Goal: Information Seeking & Learning: Compare options

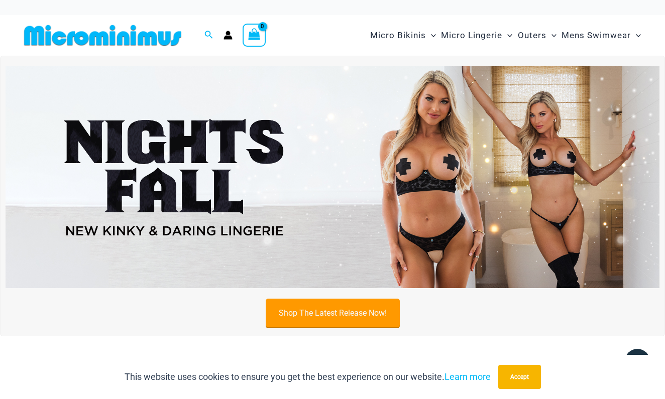
click at [373, 325] on link "Shop The Latest Release Now!" at bounding box center [333, 313] width 134 height 29
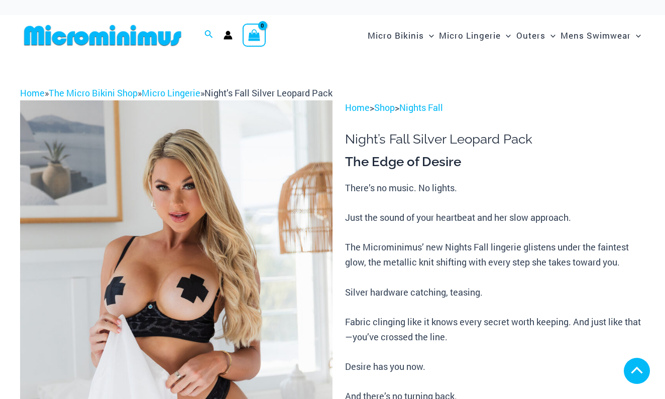
scroll to position [559, 0]
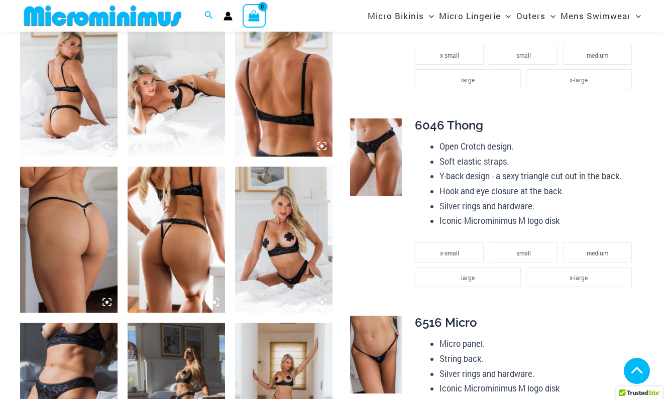
click at [368, 158] on img at bounding box center [376, 158] width 52 height 78
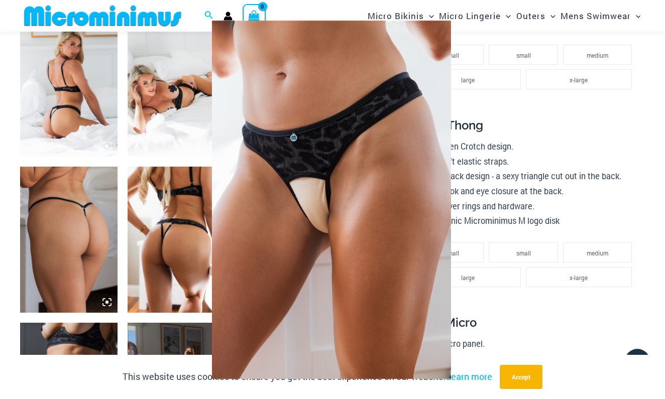
click at [471, 203] on div at bounding box center [332, 199] width 665 height 399
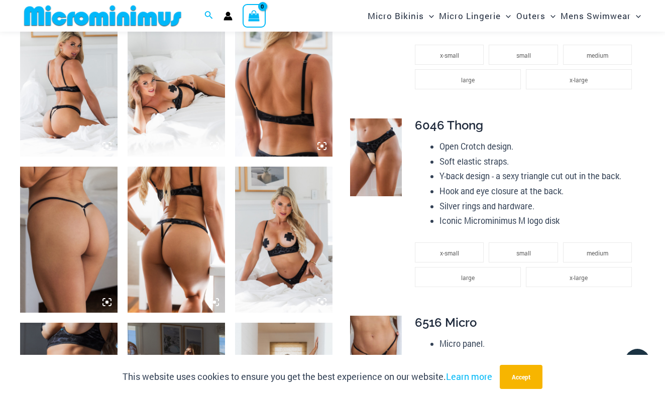
click at [363, 167] on img at bounding box center [376, 158] width 52 height 78
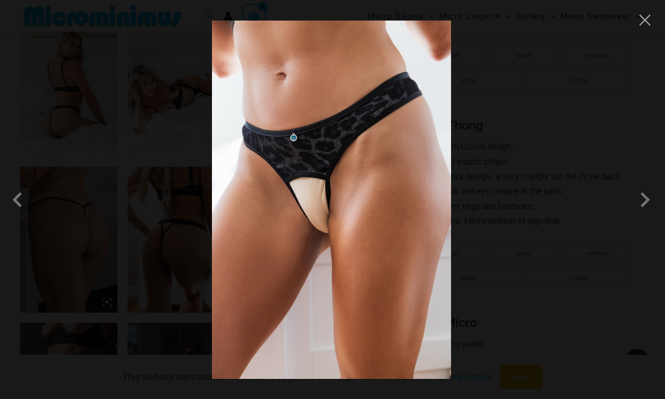
click at [330, 201] on img at bounding box center [331, 200] width 239 height 359
click at [648, 204] on span at bounding box center [645, 200] width 30 height 30
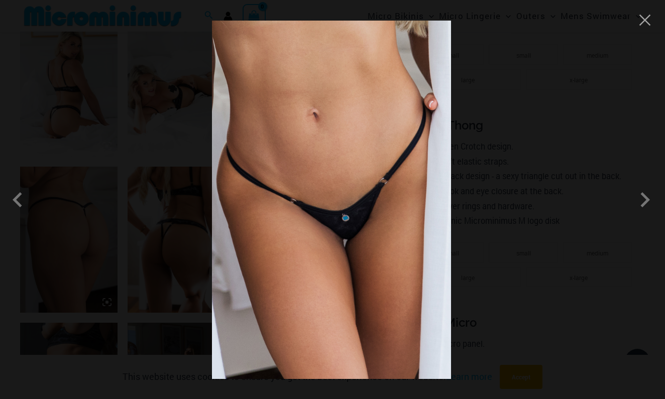
click at [622, 194] on div at bounding box center [332, 199] width 665 height 399
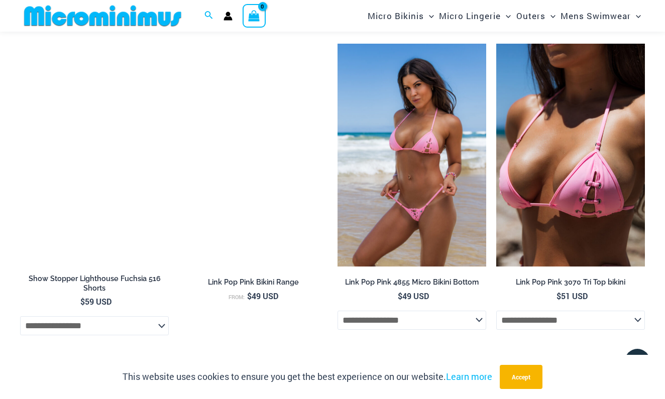
scroll to position [2206, 0]
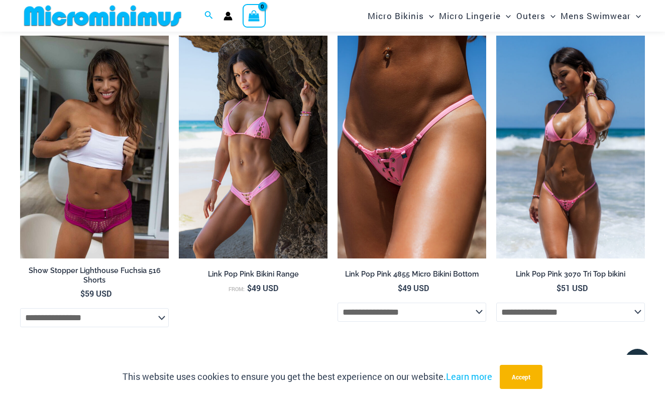
click at [566, 167] on img at bounding box center [570, 147] width 149 height 223
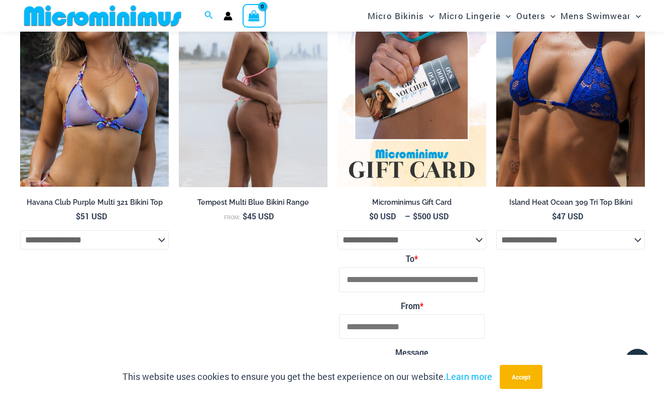
scroll to position [1810, 0]
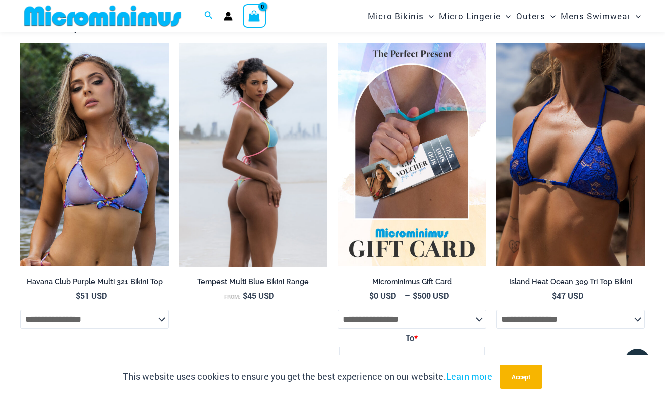
click at [270, 134] on img at bounding box center [253, 154] width 149 height 223
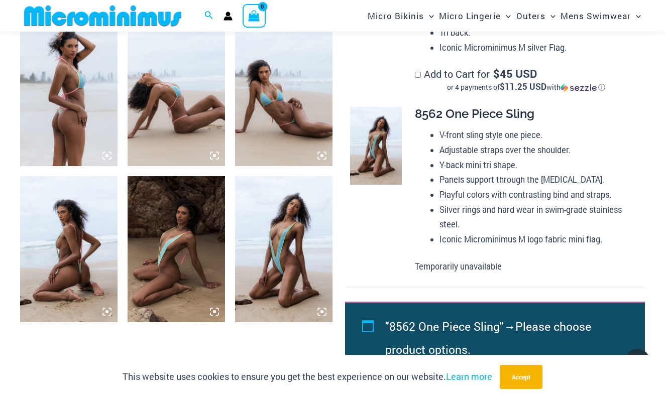
scroll to position [610, 0]
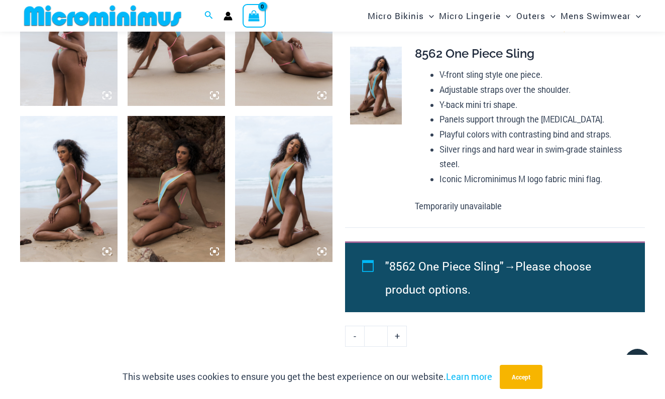
click at [109, 252] on icon at bounding box center [106, 251] width 9 height 9
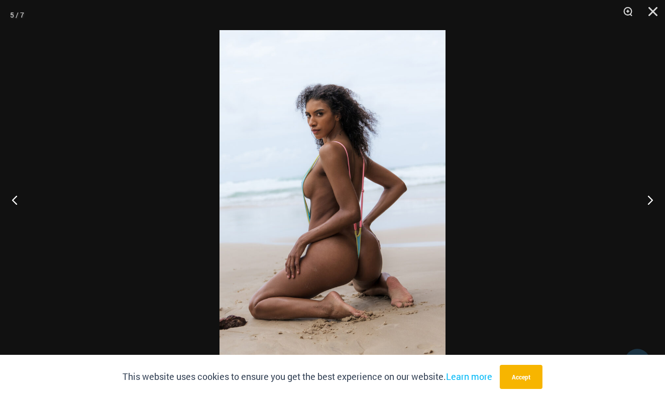
click at [345, 235] on img at bounding box center [332, 199] width 226 height 339
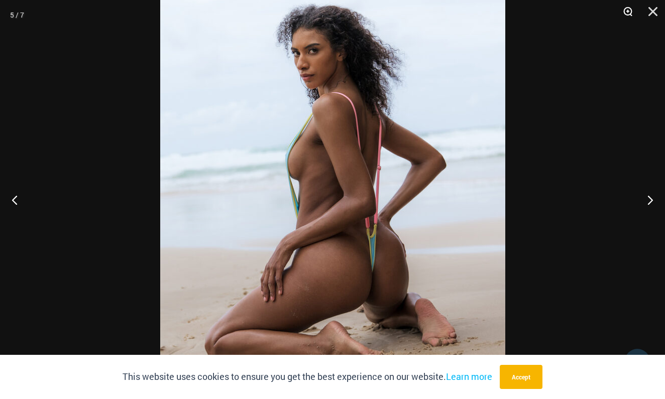
click at [628, 11] on button "Zoom" at bounding box center [624, 15] width 25 height 30
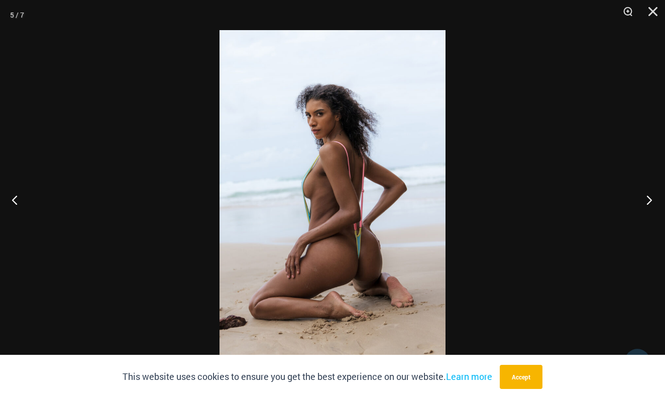
click at [647, 199] on button "Next" at bounding box center [646, 200] width 38 height 50
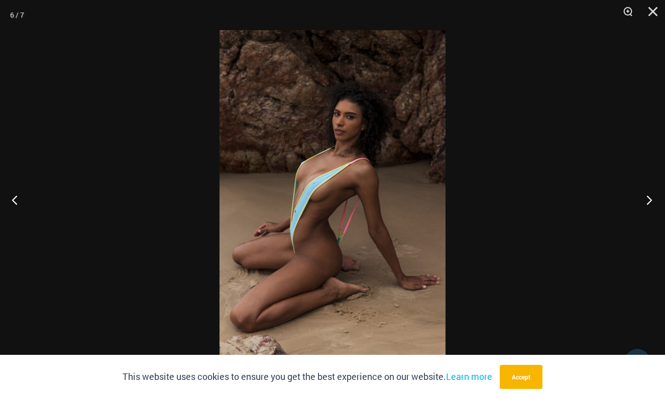
click at [647, 198] on button "Next" at bounding box center [646, 200] width 38 height 50
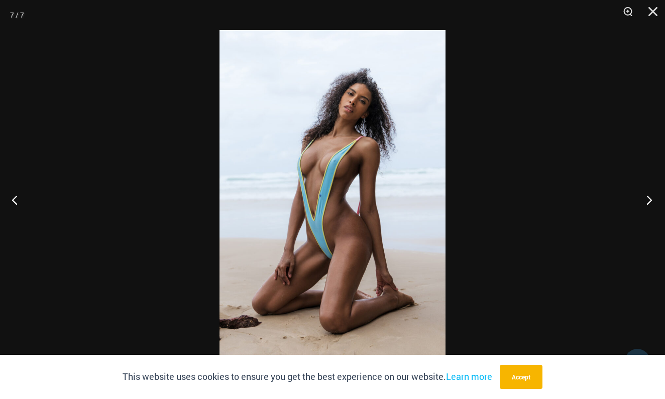
click at [647, 198] on button "Next" at bounding box center [646, 200] width 38 height 50
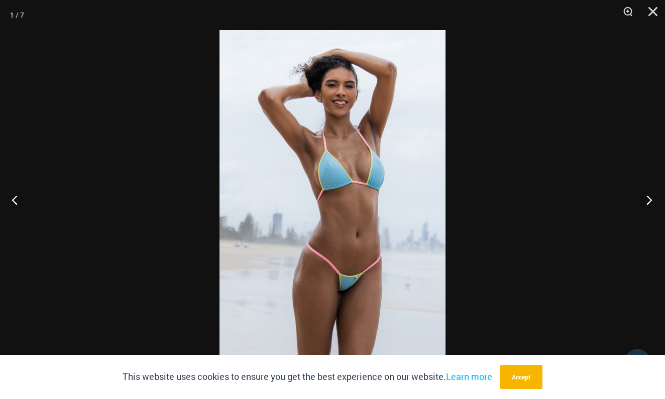
click at [647, 198] on button "Next" at bounding box center [646, 200] width 38 height 50
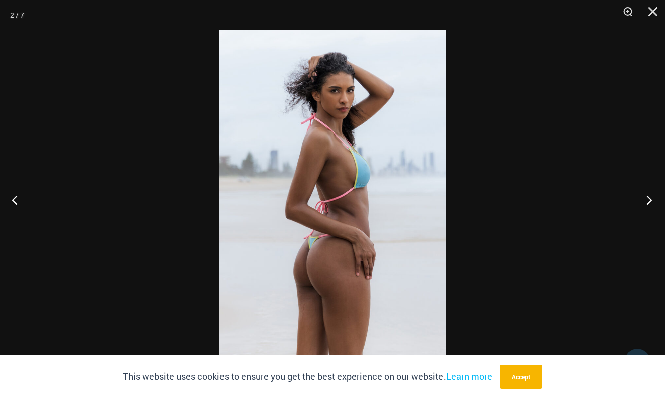
click at [647, 198] on button "Next" at bounding box center [646, 200] width 38 height 50
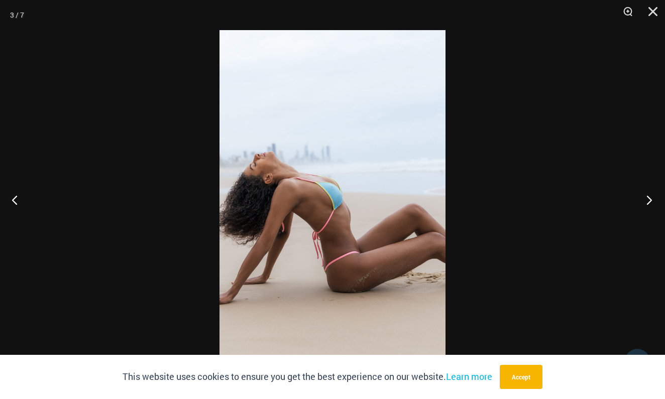
click at [647, 198] on button "Next" at bounding box center [646, 200] width 38 height 50
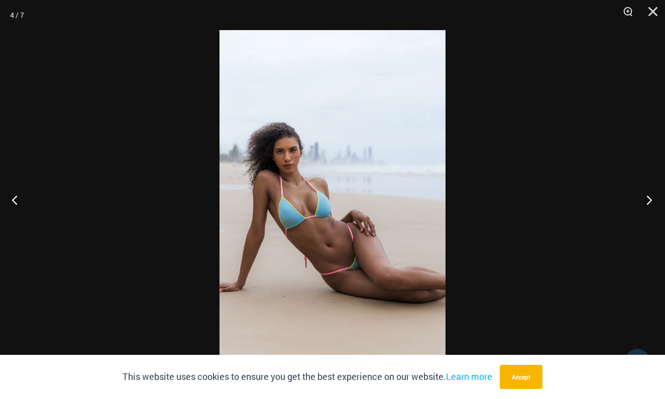
click at [647, 198] on button "Next" at bounding box center [646, 200] width 38 height 50
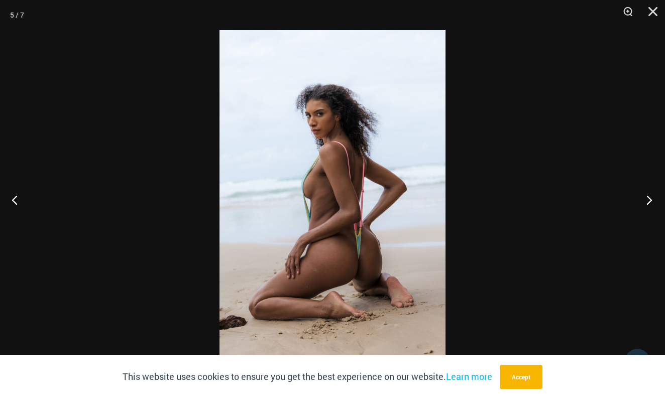
click at [647, 198] on button "Next" at bounding box center [646, 200] width 38 height 50
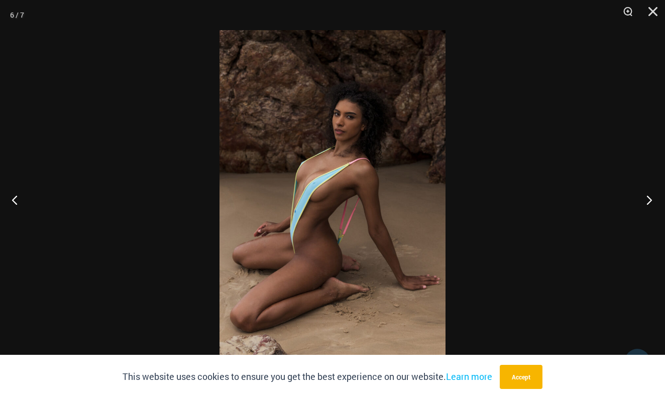
click at [647, 198] on button "Next" at bounding box center [646, 200] width 38 height 50
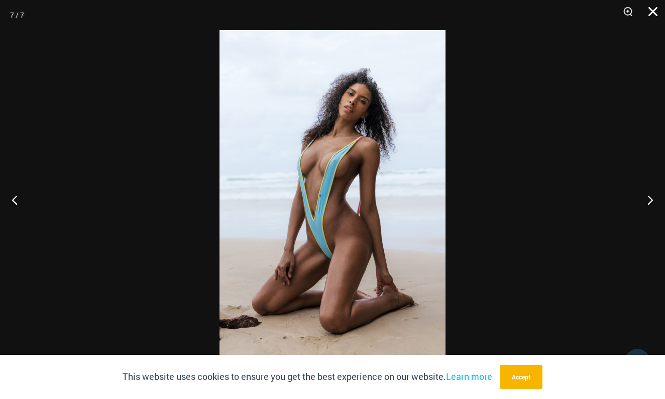
click at [656, 9] on button "Close" at bounding box center [649, 15] width 25 height 30
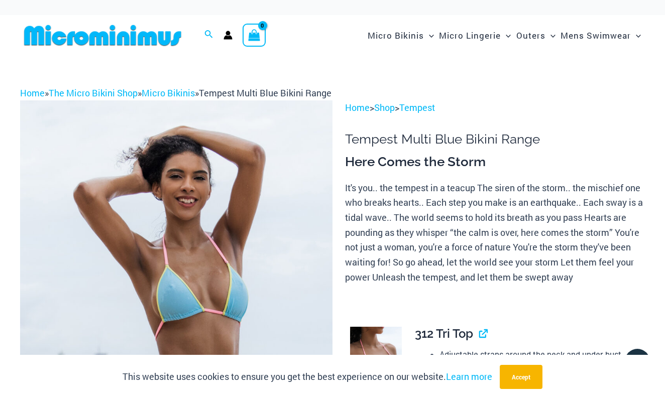
scroll to position [0, 0]
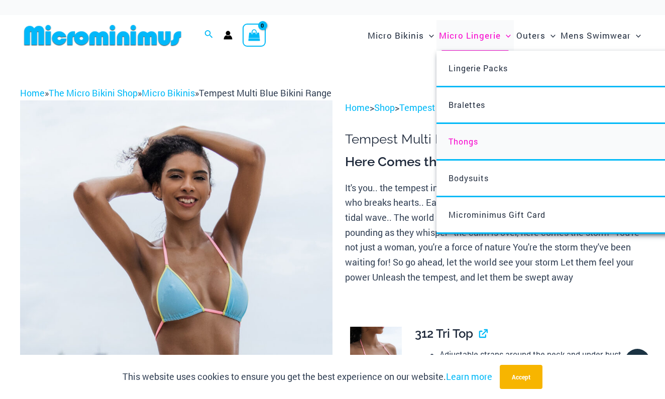
click at [469, 142] on span "Thongs" at bounding box center [463, 141] width 30 height 11
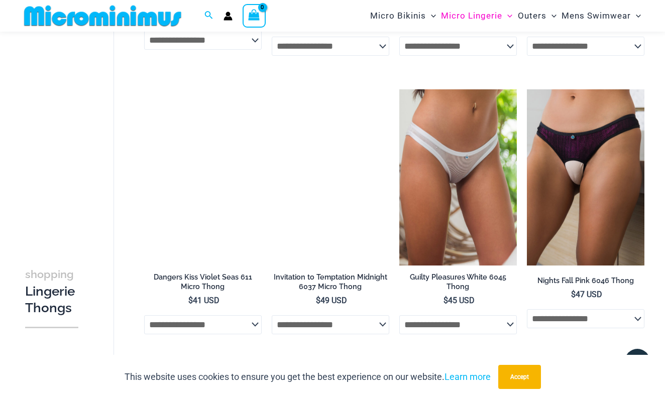
scroll to position [580, 0]
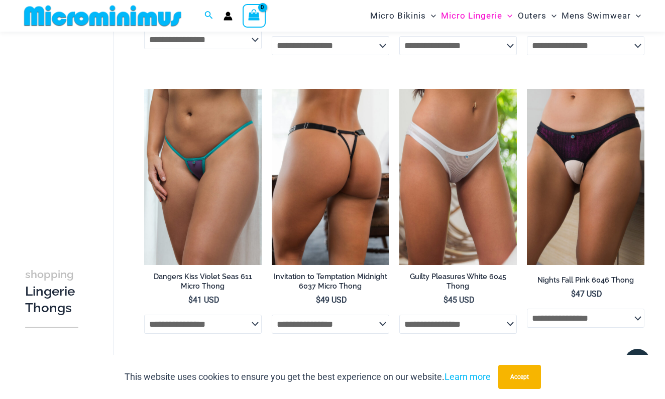
click at [307, 199] on img at bounding box center [331, 177] width 118 height 176
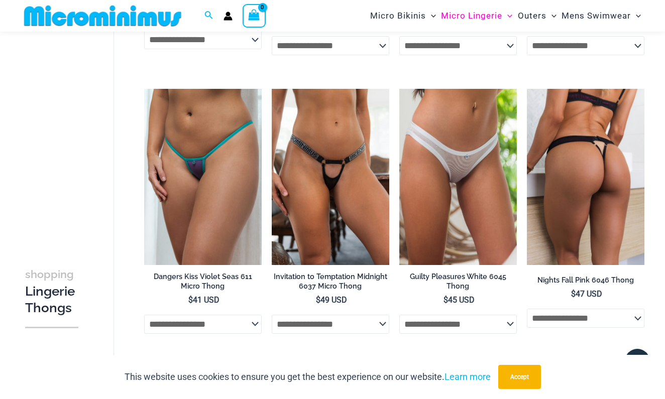
click at [550, 200] on img at bounding box center [586, 177] width 118 height 176
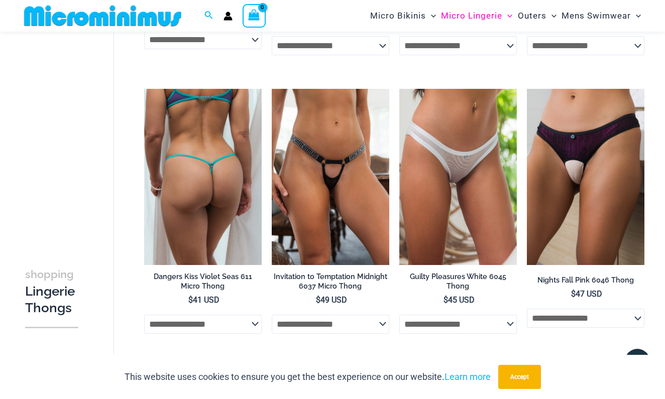
click at [220, 171] on img at bounding box center [203, 177] width 118 height 176
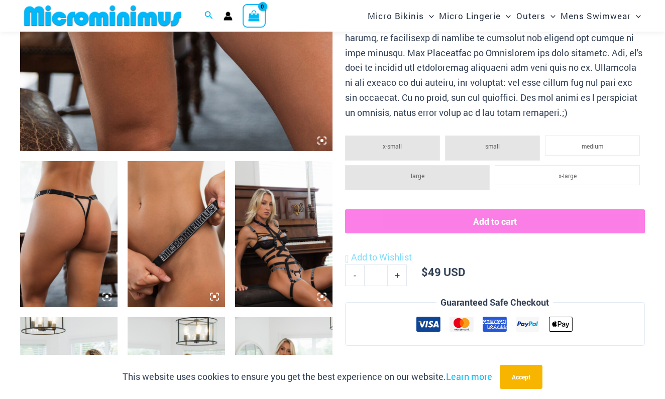
scroll to position [429, 0]
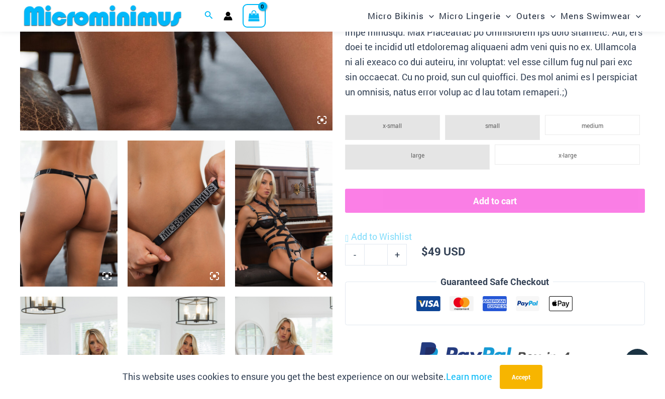
click at [107, 278] on icon at bounding box center [106, 276] width 9 height 9
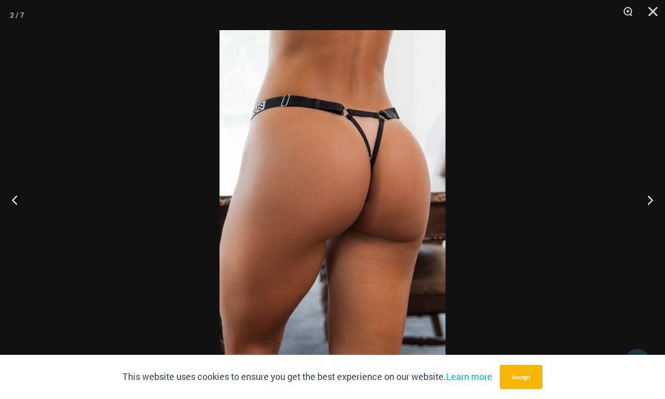
click at [344, 158] on img at bounding box center [332, 199] width 226 height 339
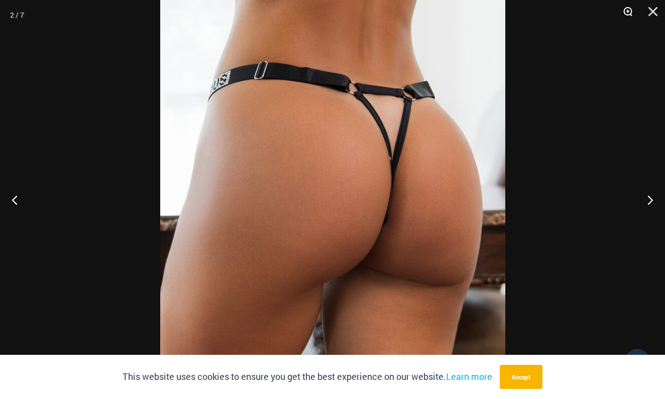
click at [626, 16] on button "Zoom" at bounding box center [624, 15] width 25 height 30
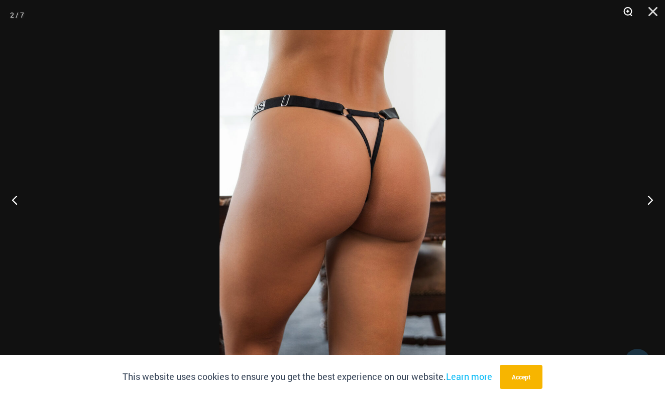
click at [626, 16] on button "Zoom" at bounding box center [624, 15] width 25 height 30
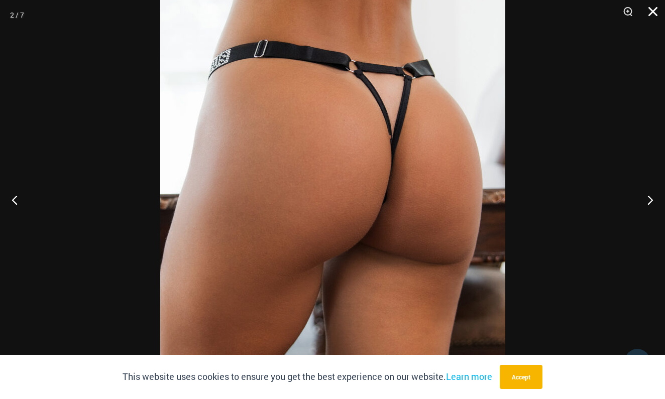
click at [648, 10] on button "Close" at bounding box center [649, 15] width 25 height 30
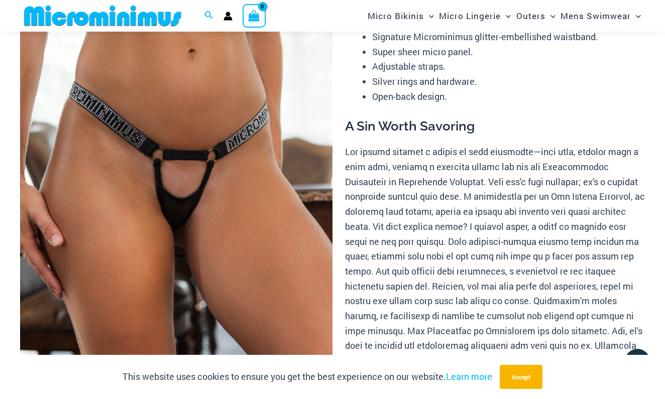
scroll to position [131, 0]
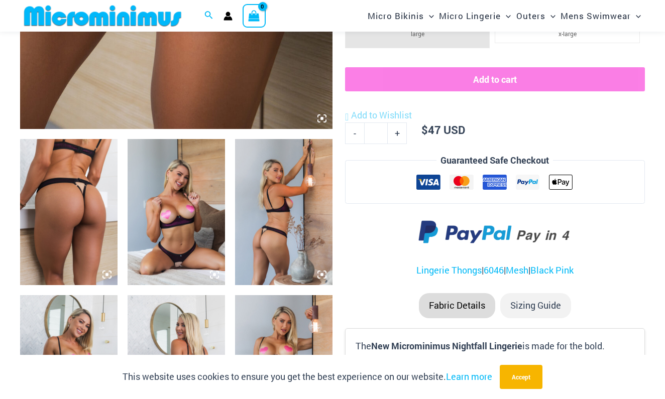
scroll to position [432, 0]
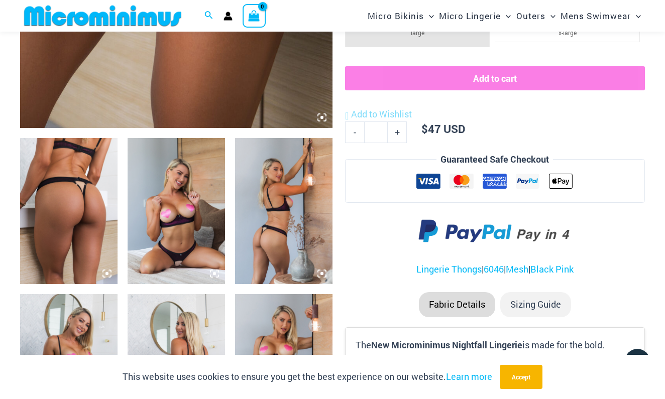
click at [107, 273] on icon at bounding box center [106, 273] width 3 height 3
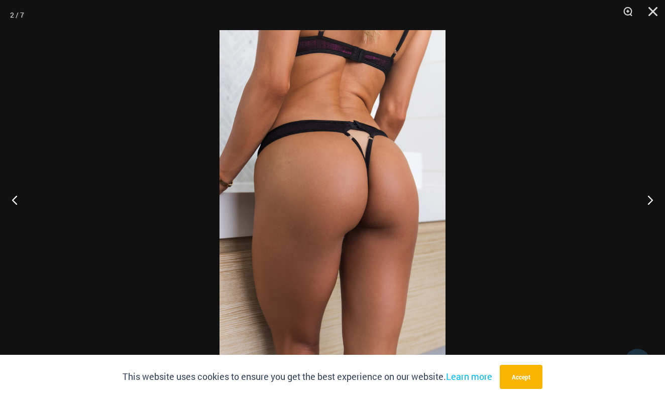
click at [358, 174] on img at bounding box center [332, 199] width 226 height 339
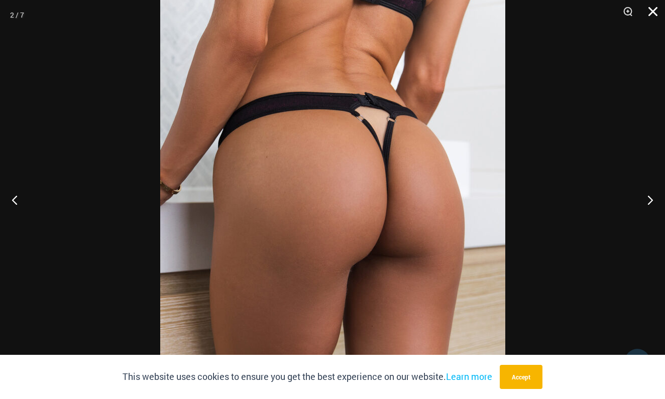
click at [650, 11] on button "Close" at bounding box center [649, 15] width 25 height 30
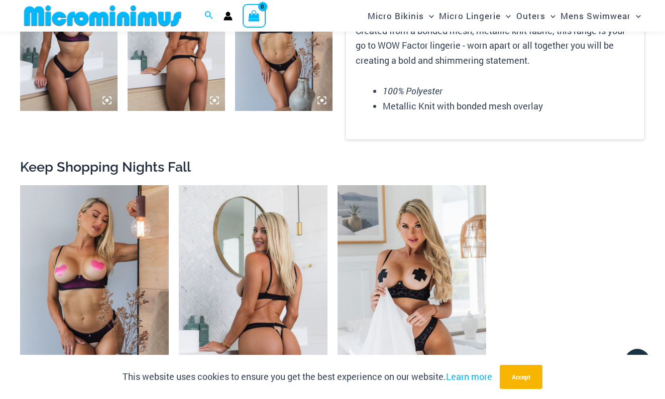
scroll to position [630, 0]
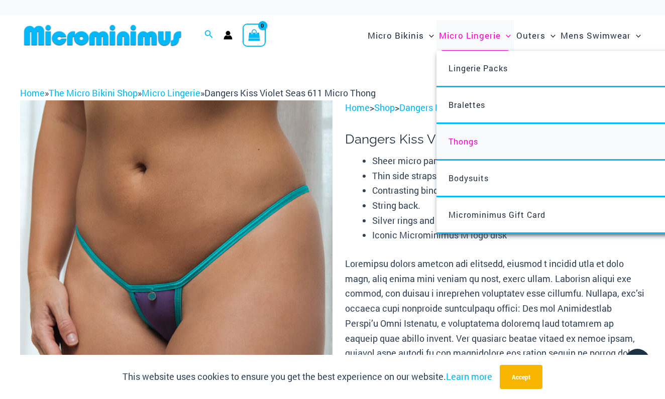
click at [455, 142] on span "Thongs" at bounding box center [463, 141] width 30 height 11
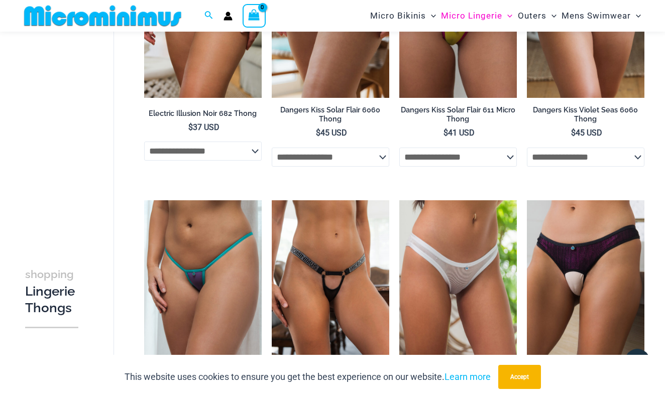
scroll to position [207, 0]
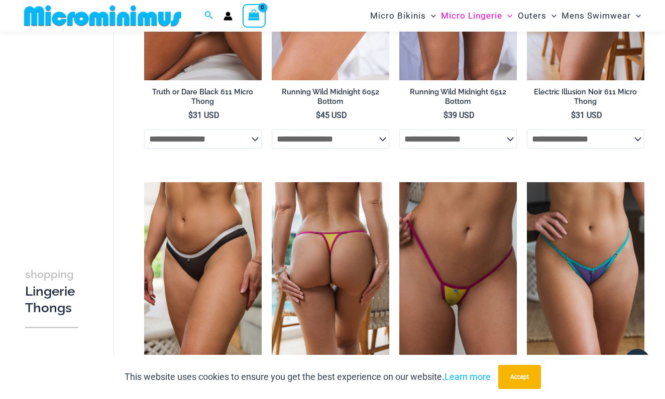
click at [303, 269] on img at bounding box center [331, 270] width 118 height 176
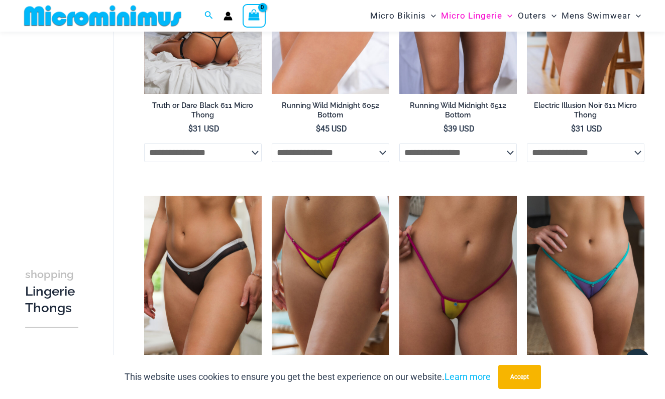
scroll to position [198, 0]
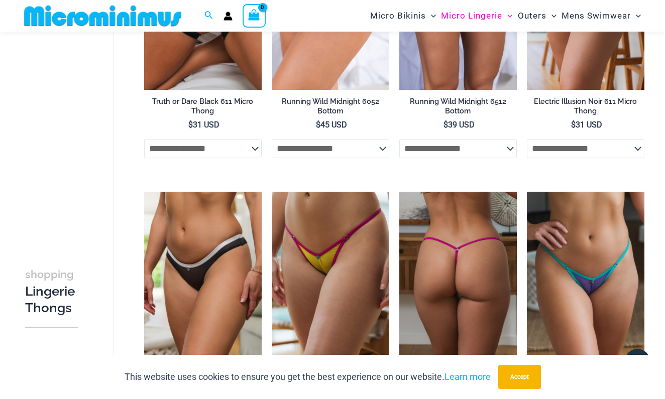
click at [473, 265] on img at bounding box center [458, 280] width 118 height 176
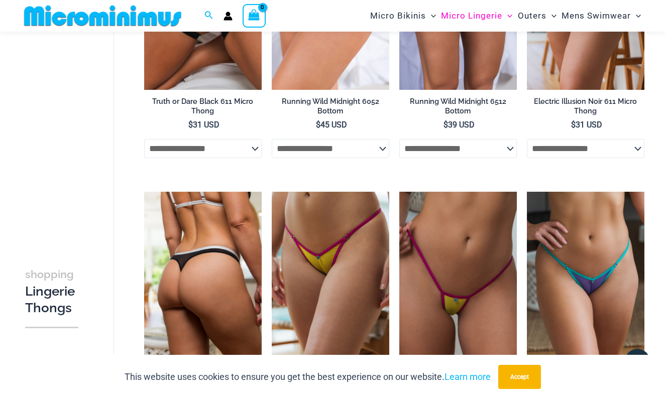
click at [182, 285] on img at bounding box center [203, 280] width 118 height 176
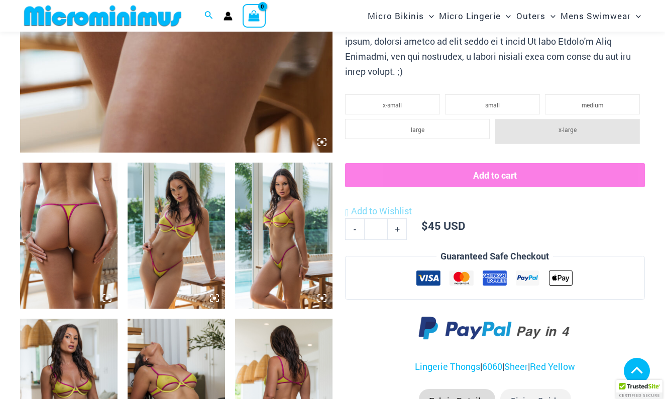
scroll to position [491, 0]
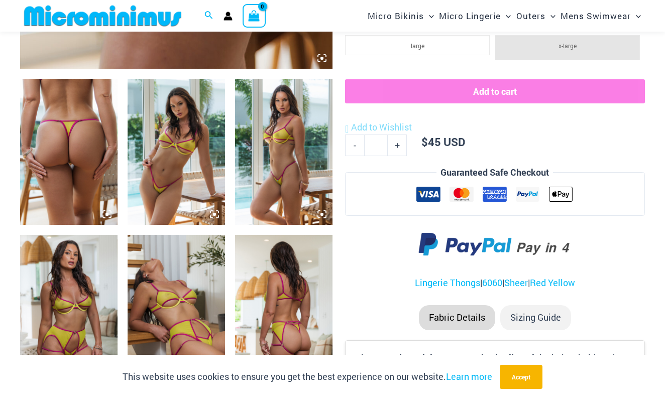
click at [86, 162] on img at bounding box center [68, 152] width 97 height 146
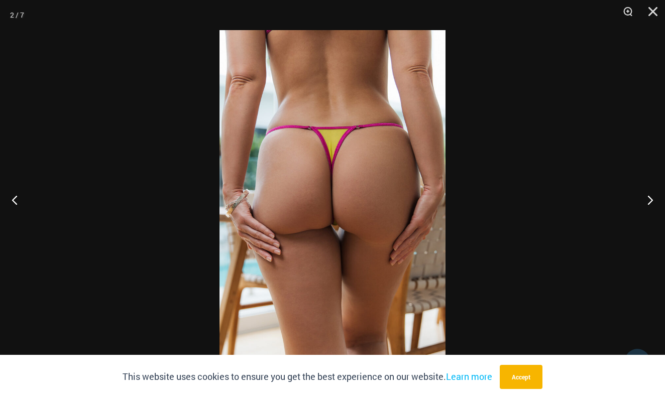
click at [320, 202] on img at bounding box center [332, 199] width 226 height 339
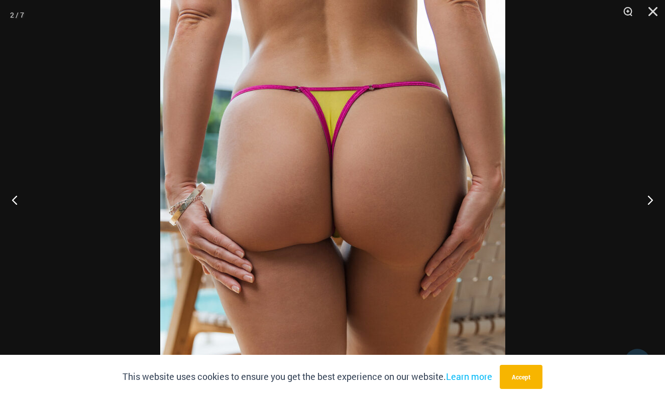
click at [320, 199] on img at bounding box center [332, 198] width 345 height 517
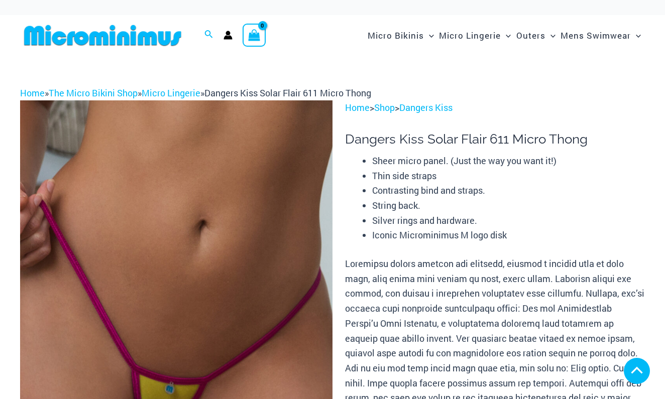
scroll to position [524, 0]
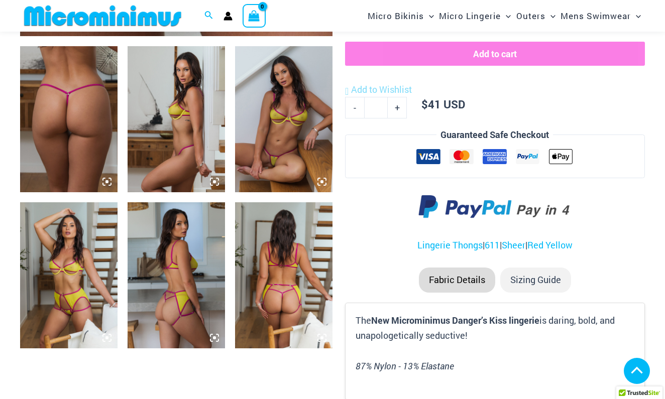
click at [109, 184] on icon at bounding box center [106, 181] width 9 height 9
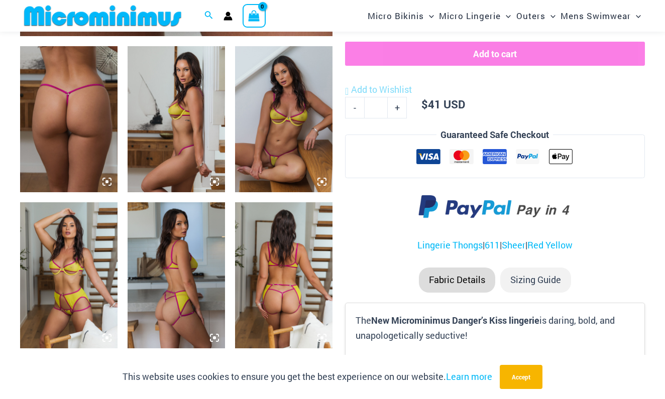
click at [100, 146] on img at bounding box center [68, 119] width 97 height 146
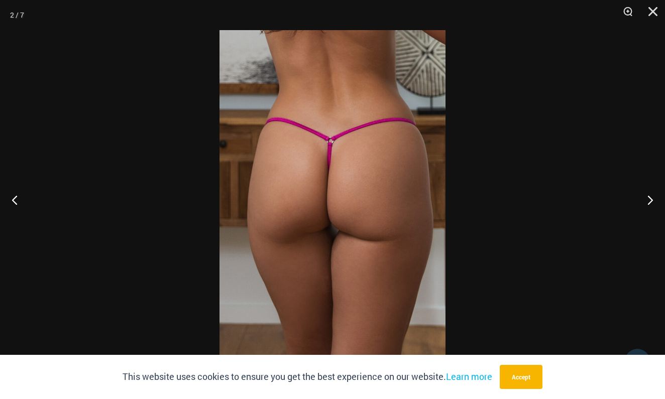
click at [326, 168] on img at bounding box center [332, 199] width 226 height 339
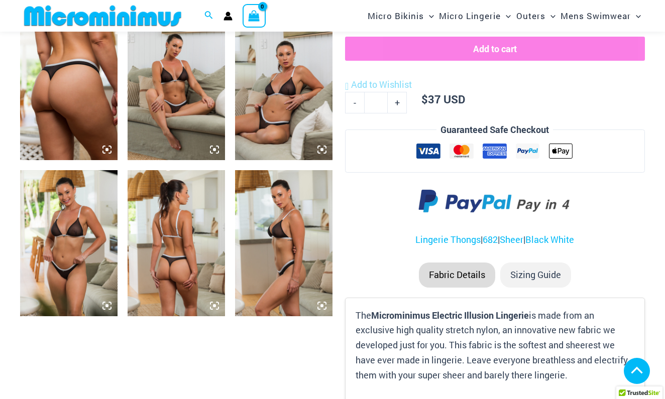
scroll to position [556, 0]
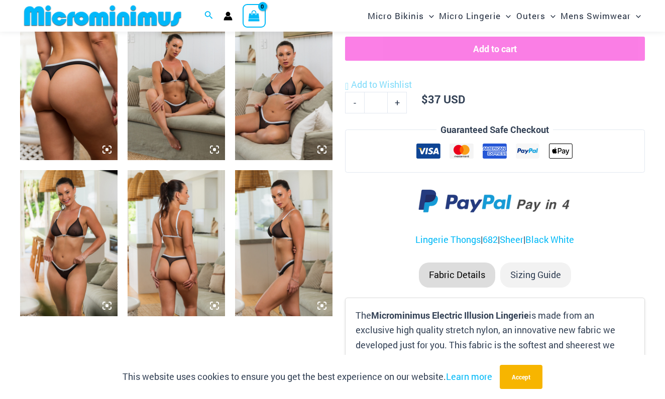
click at [213, 307] on icon at bounding box center [214, 305] width 9 height 9
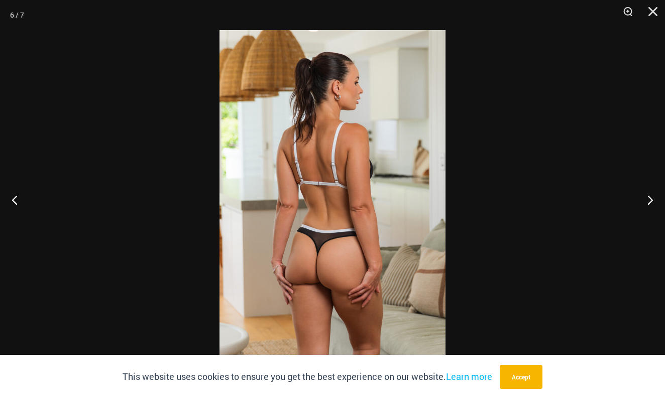
click at [343, 260] on img at bounding box center [332, 199] width 226 height 339
